Goal: Task Accomplishment & Management: Manage account settings

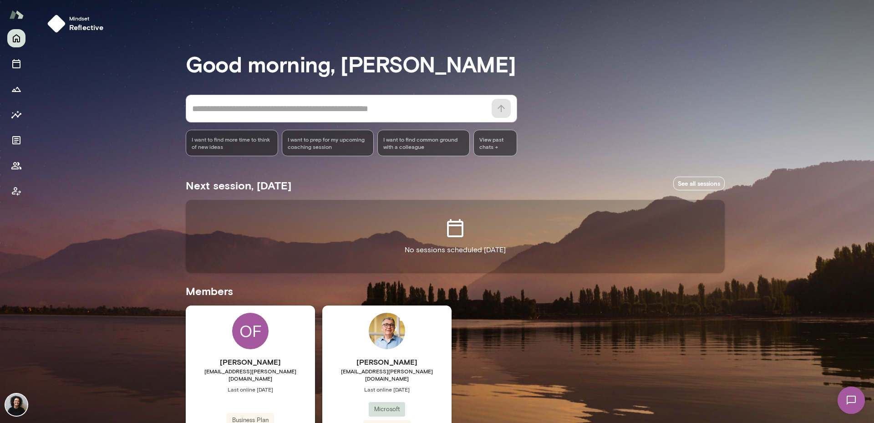
click at [403, 386] on span "Last online [DATE]" at bounding box center [386, 389] width 129 height 7
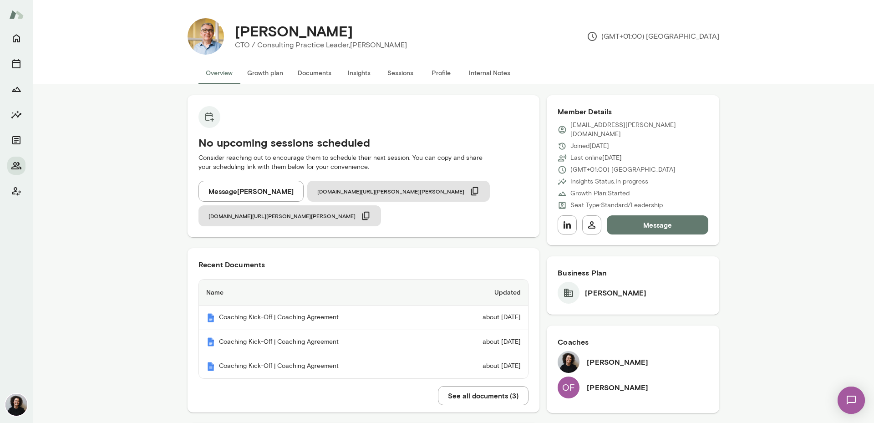
click at [273, 75] on button "Growth plan" at bounding box center [265, 73] width 51 height 22
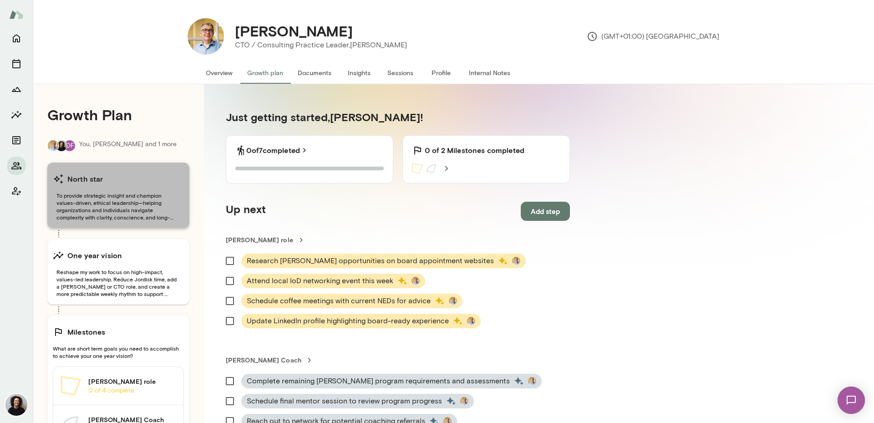
click at [131, 218] on span "To provide strategic insight and champion values-driven, ethical leadership—hel…" at bounding box center [118, 206] width 131 height 29
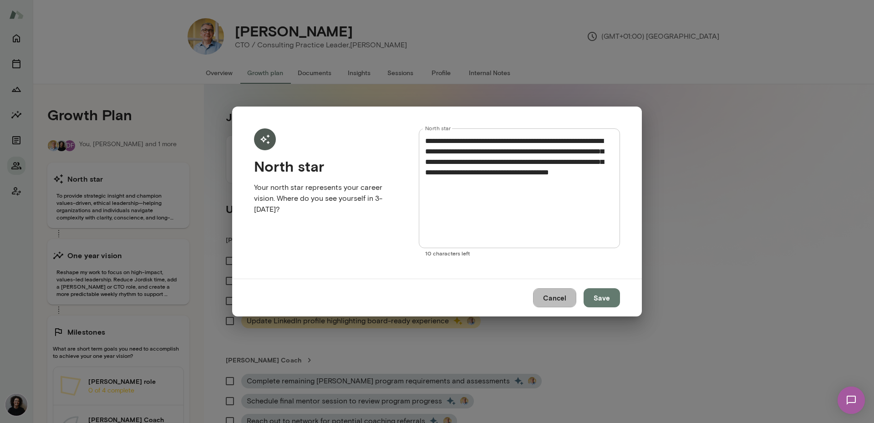
click at [551, 304] on button "Cancel" at bounding box center [554, 297] width 43 height 19
